Goal: Information Seeking & Learning: Learn about a topic

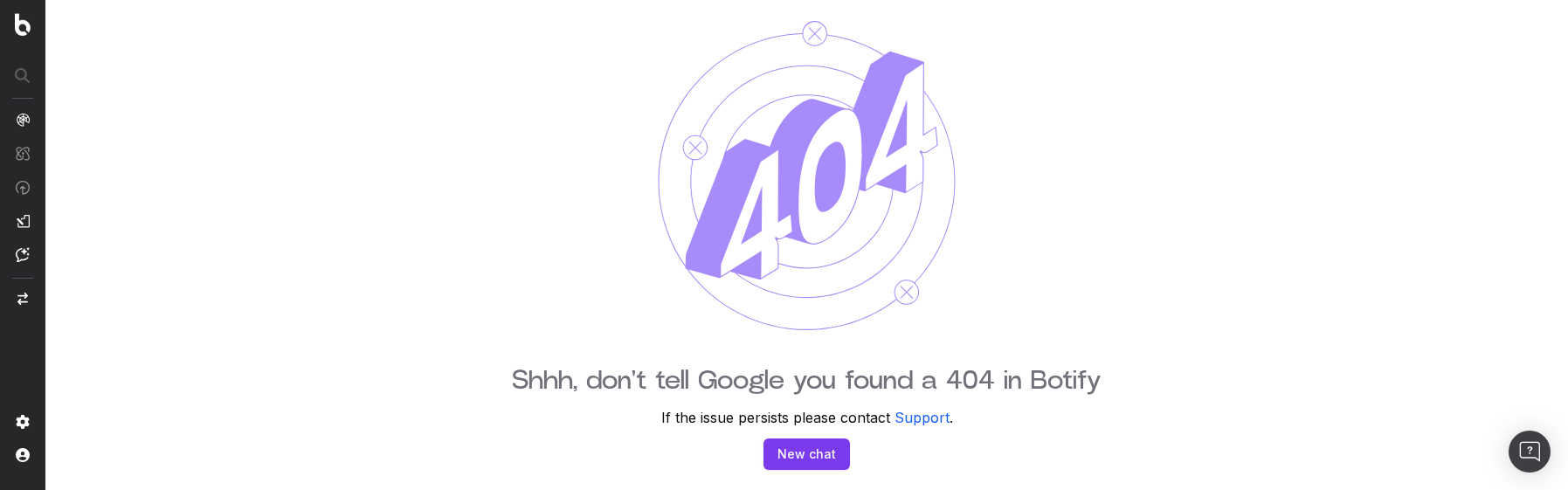
click at [172, 209] on div "Shhh, don't tell Google you found a 404 in Botify If the issue persists please …" at bounding box center [807, 245] width 1522 height 490
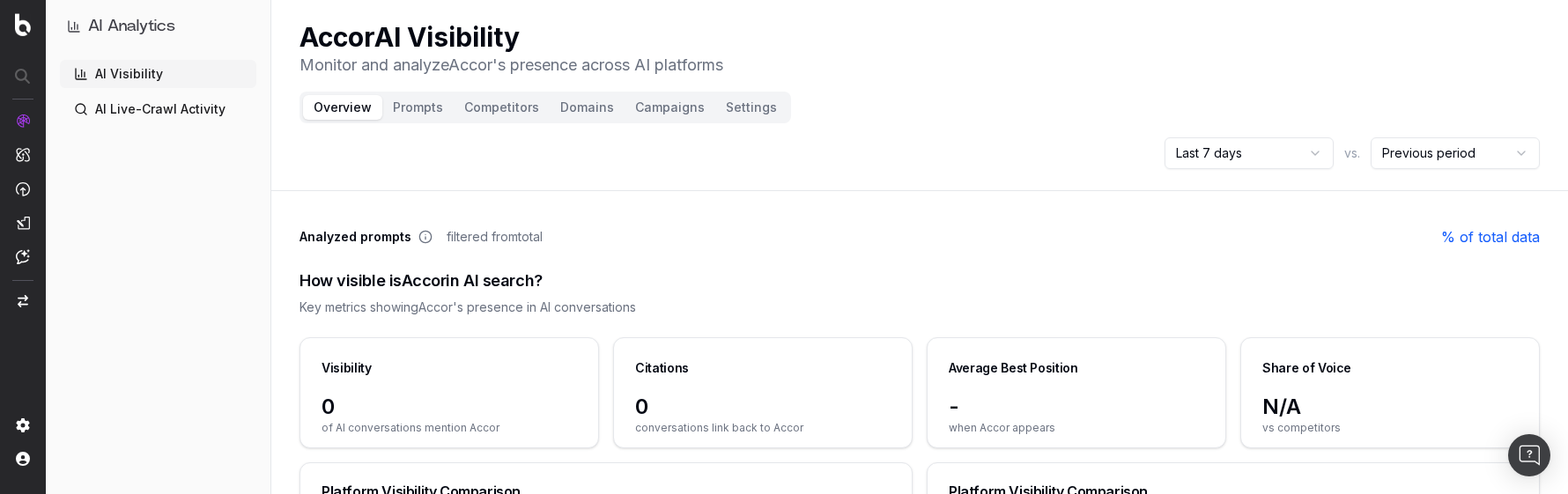
click at [175, 115] on link "AI Live-Crawl Activity" at bounding box center [158, 109] width 197 height 28
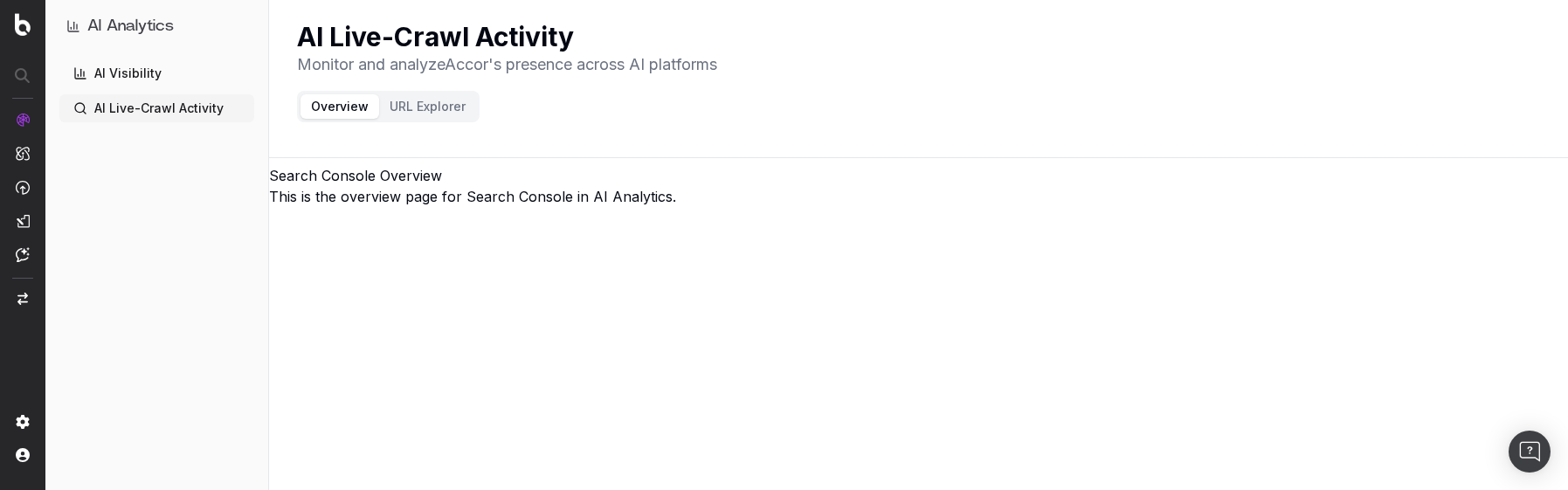
click at [409, 109] on button "URL Explorer" at bounding box center [428, 107] width 97 height 25
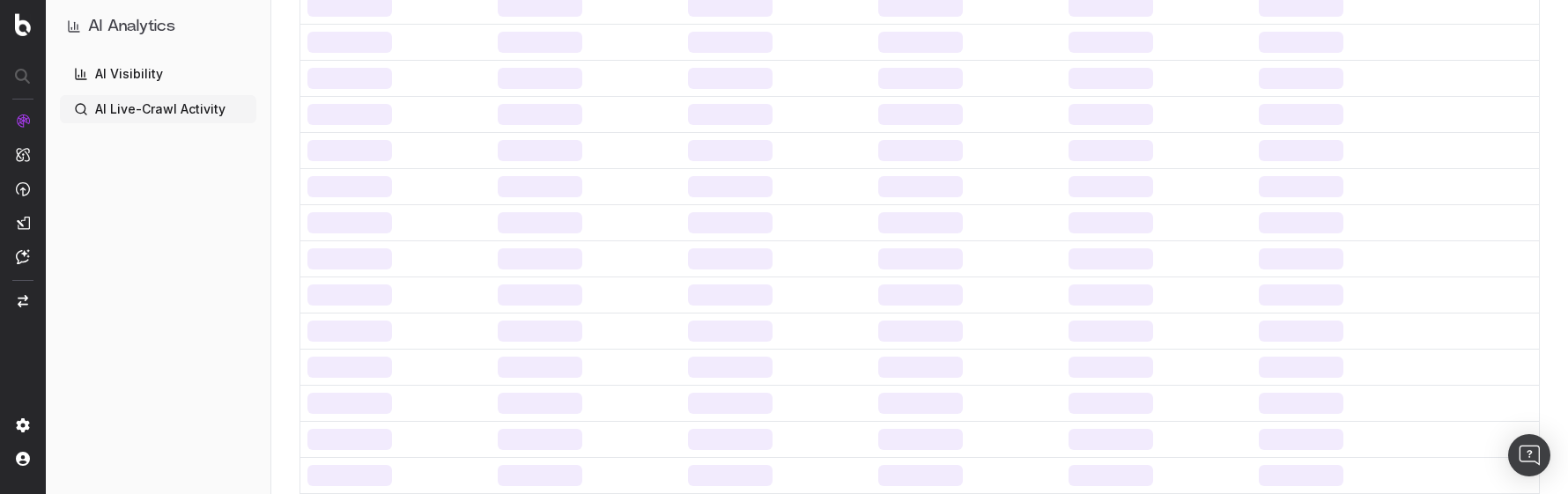
scroll to position [975, 0]
